Goal: Check status

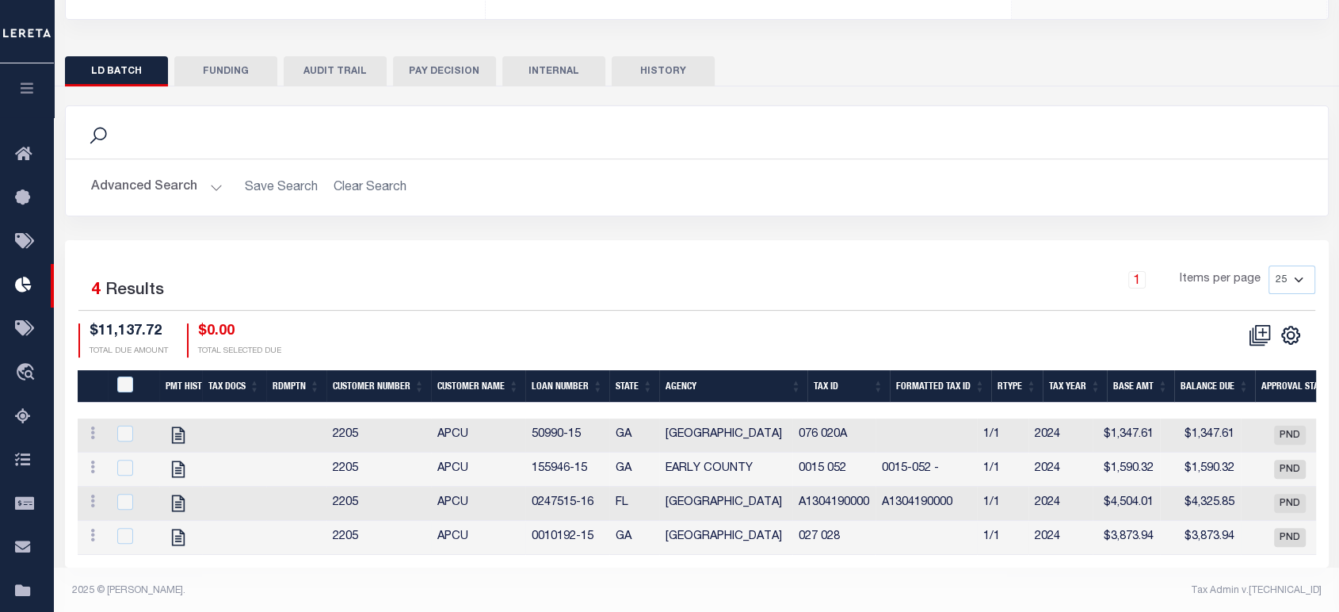
scroll to position [0, 76]
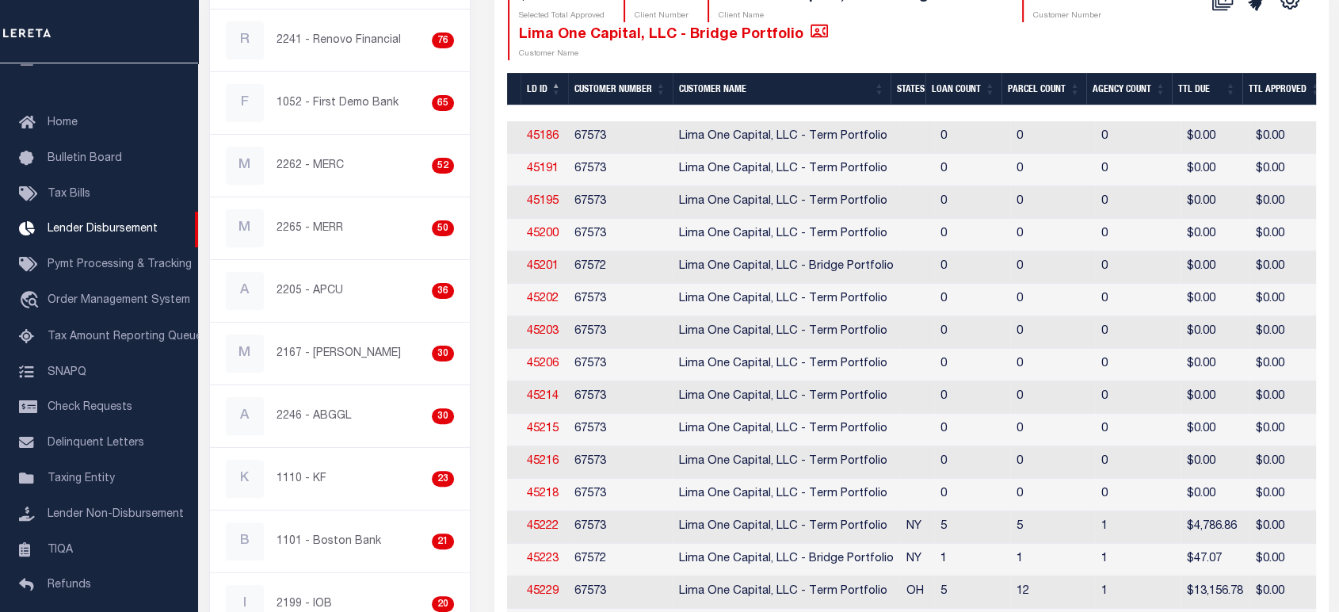
scroll to position [88, 0]
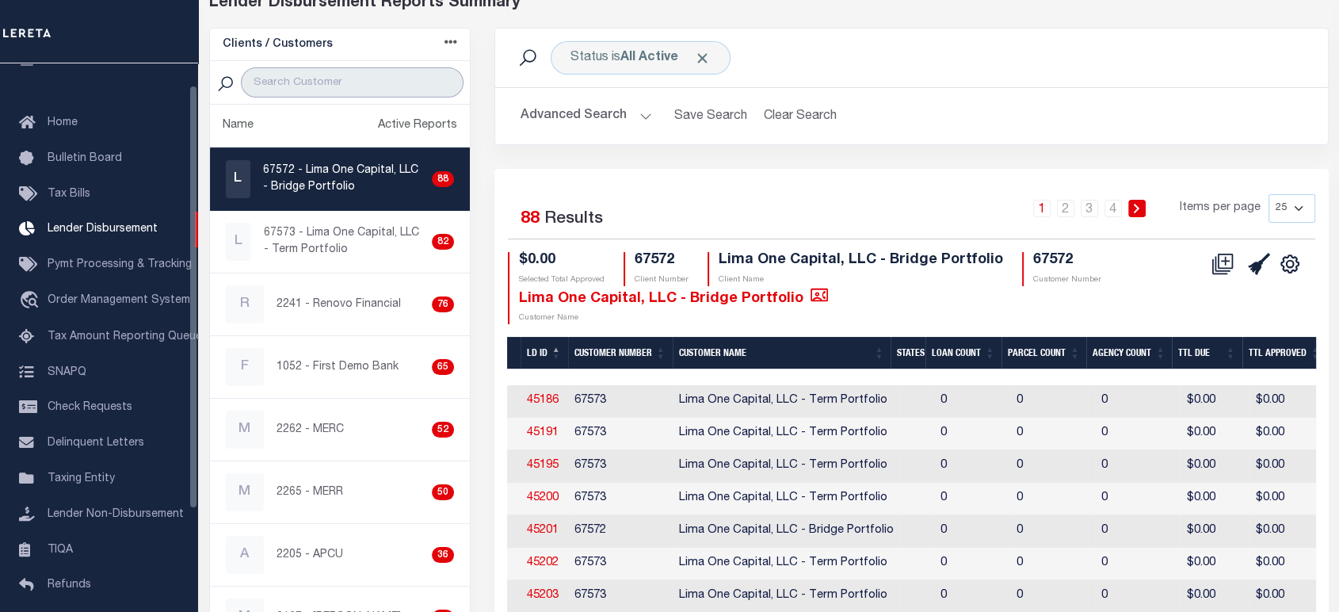
drag, startPoint x: 303, startPoint y: 82, endPoint x: 290, endPoint y: 66, distance: 20.9
click at [289, 67] on input "search" at bounding box center [352, 82] width 223 height 30
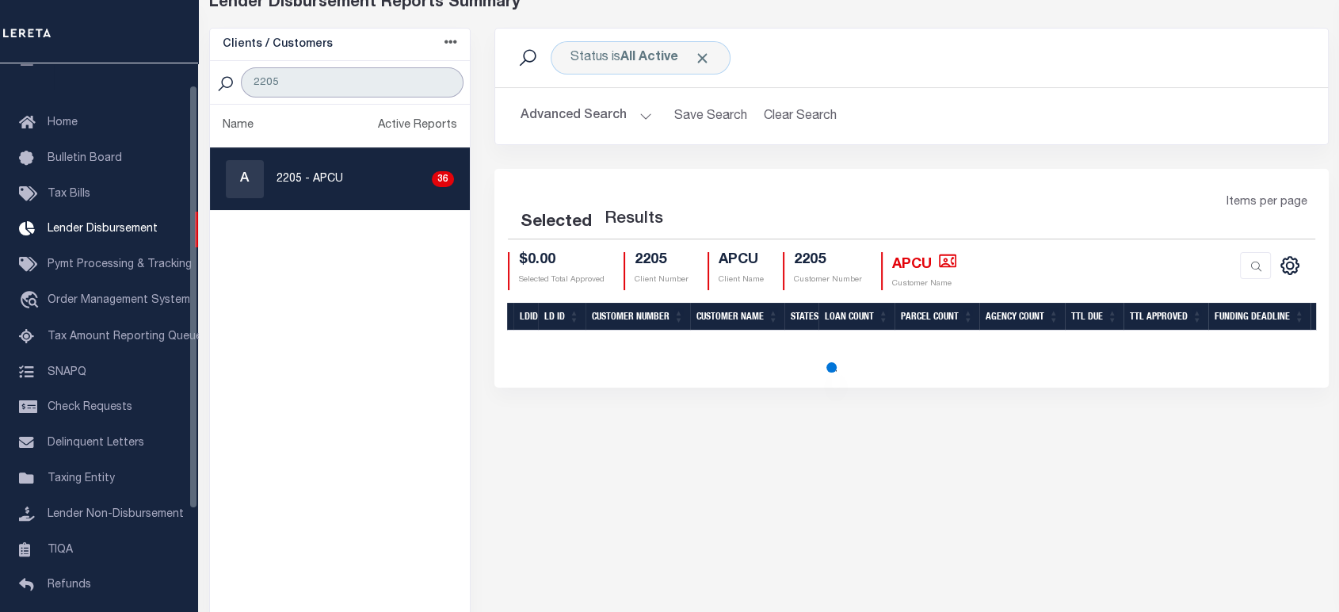
type input "2205"
click at [330, 195] on div "A 2205 - APCU 36" at bounding box center [340, 179] width 229 height 38
checkbox input "true"
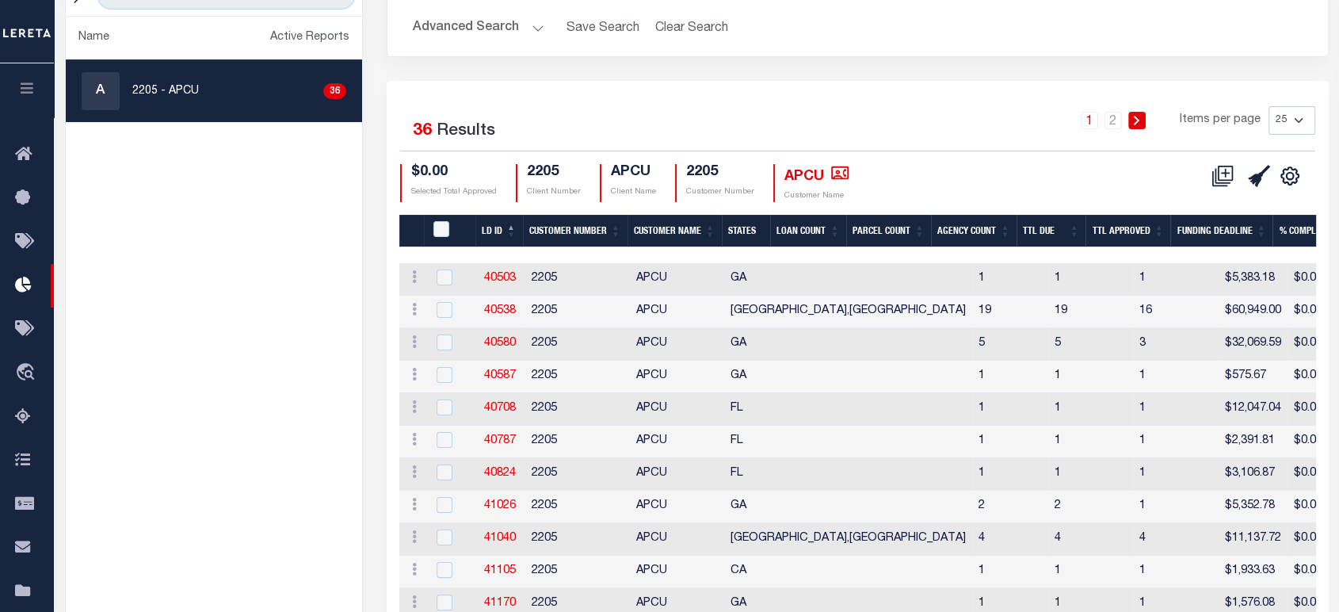
scroll to position [264, 0]
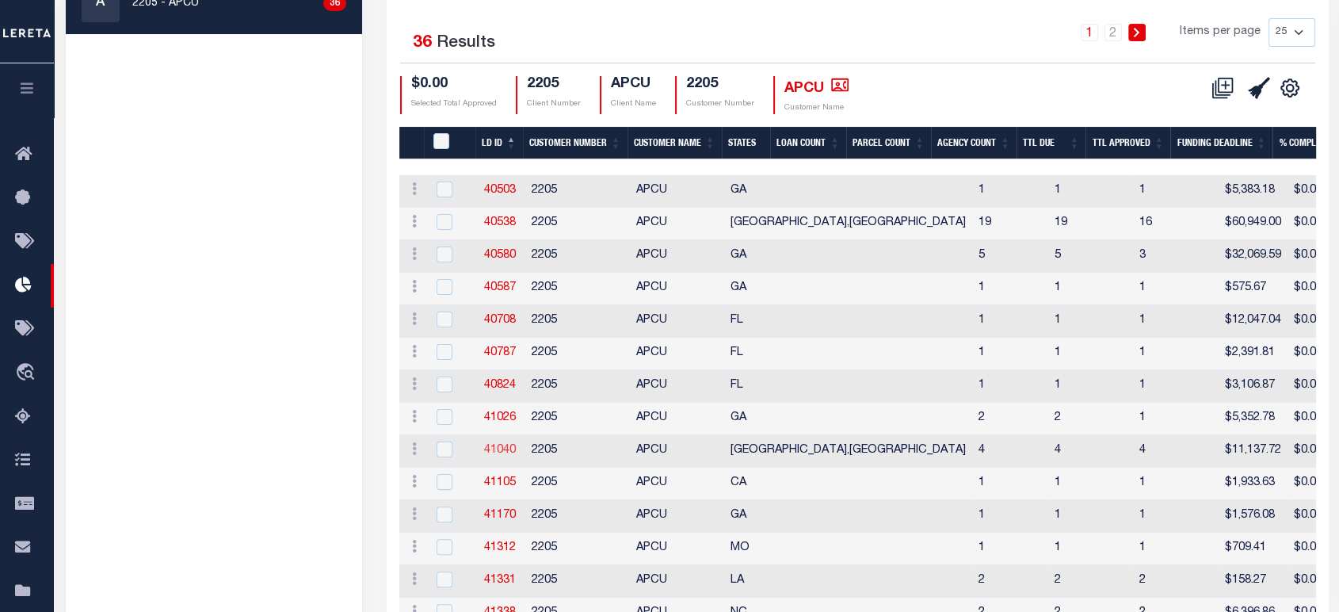
click at [492, 448] on link "41040" at bounding box center [500, 449] width 32 height 11
checkbox input "true"
